Goal: Transaction & Acquisition: Purchase product/service

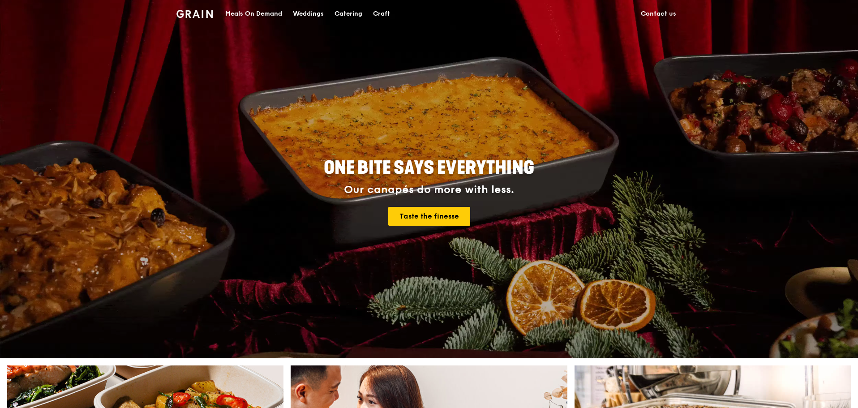
click at [356, 13] on div "Catering" at bounding box center [349, 13] width 28 height 27
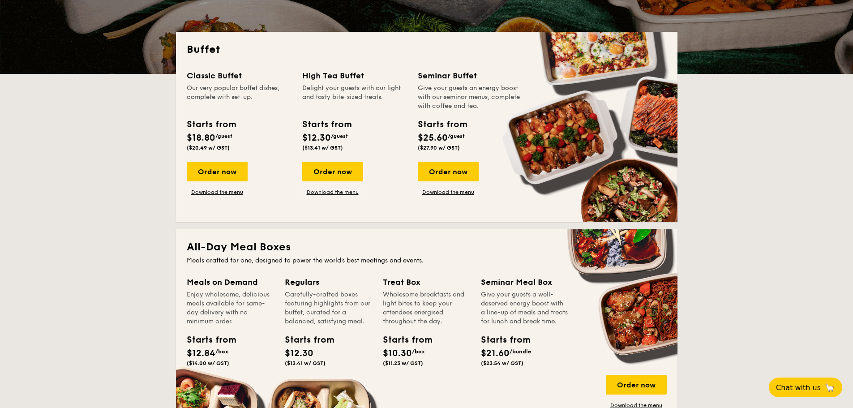
scroll to position [134, 0]
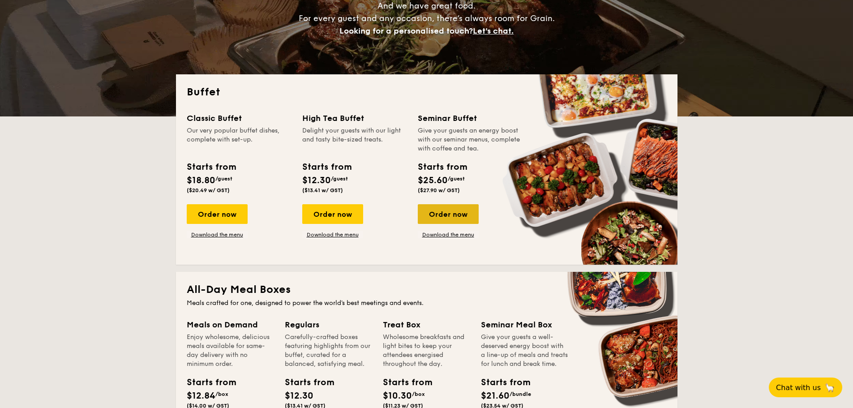
click at [457, 215] on div "Order now" at bounding box center [448, 214] width 61 height 20
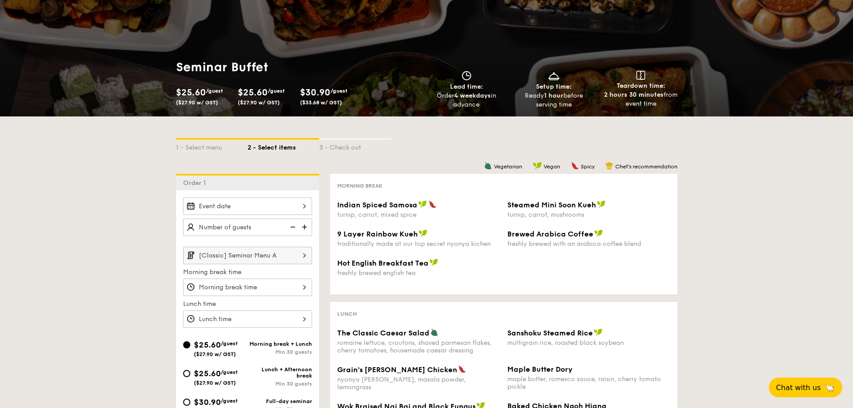
scroll to position [224, 0]
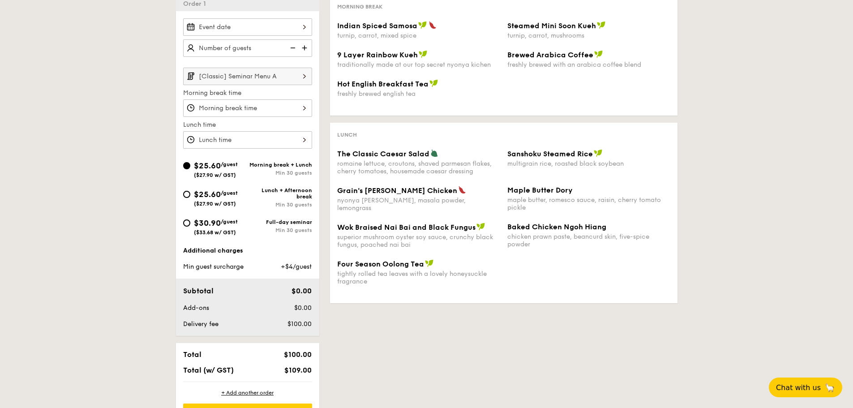
click at [104, 196] on div "1 - Select menu 2 - Select items 3 - Check out Order 1 [Classic] Seminar Menu A…" at bounding box center [426, 183] width 853 height 493
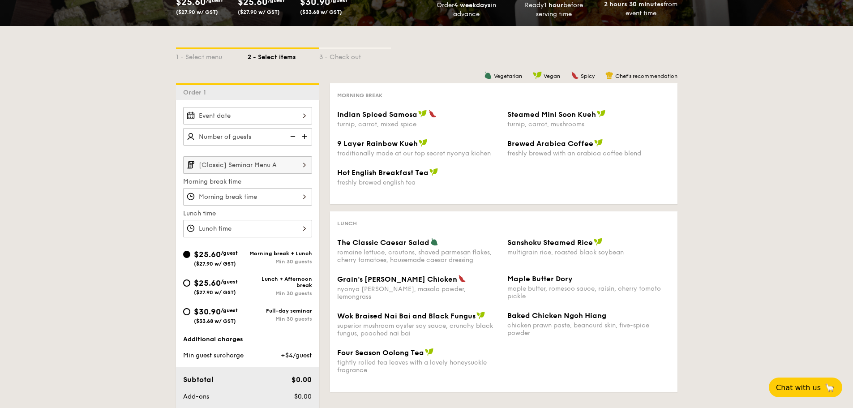
scroll to position [134, 0]
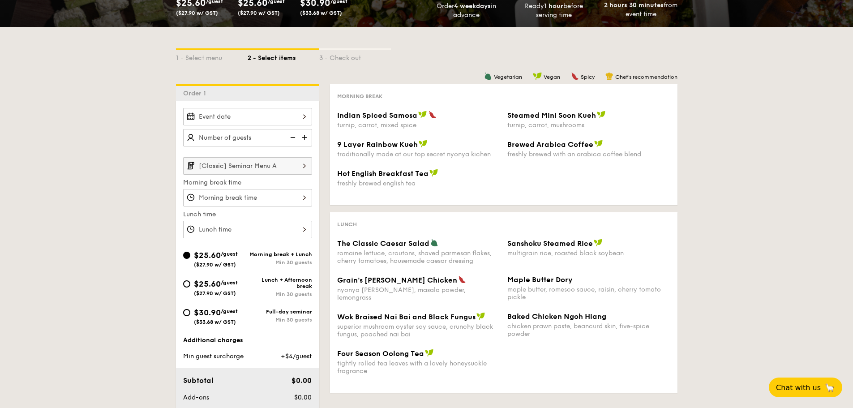
click at [213, 309] on span "$30.90" at bounding box center [207, 313] width 27 height 10
click at [190, 309] on input "$30.90 /guest ($33.68 w/ GST) Full-day seminar Min 30 guests" at bounding box center [186, 312] width 7 height 7
radio input "true"
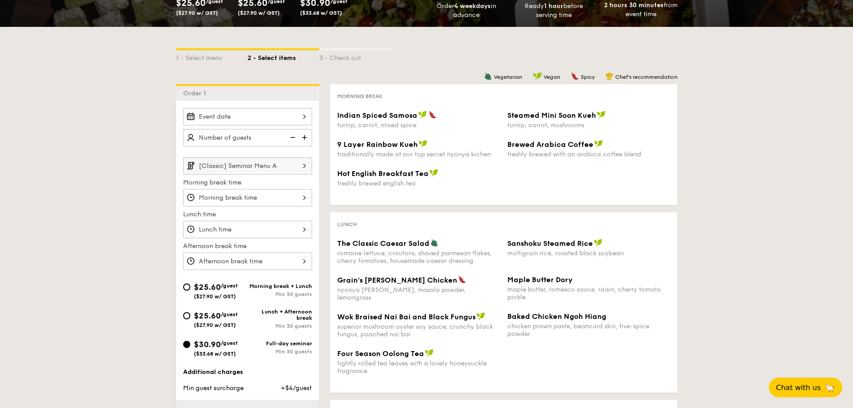
click at [125, 303] on div "1 - Select menu 2 - Select items 3 - Check out Order 1 [Classic] Seminar Menu A…" at bounding box center [426, 289] width 853 height 525
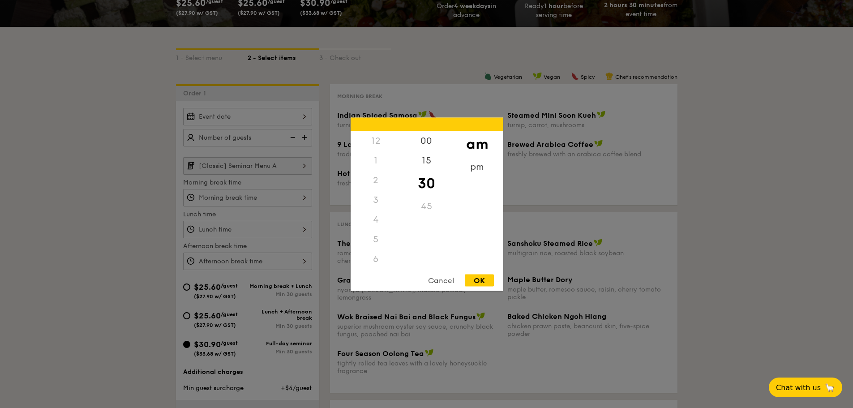
click at [219, 196] on div "12 1 2 3 4 5 6 7 8 9 10 11 00 15 30 45 am pm Cancel OK" at bounding box center [247, 197] width 129 height 17
click at [134, 237] on div at bounding box center [426, 204] width 853 height 408
